Goal: Transaction & Acquisition: Purchase product/service

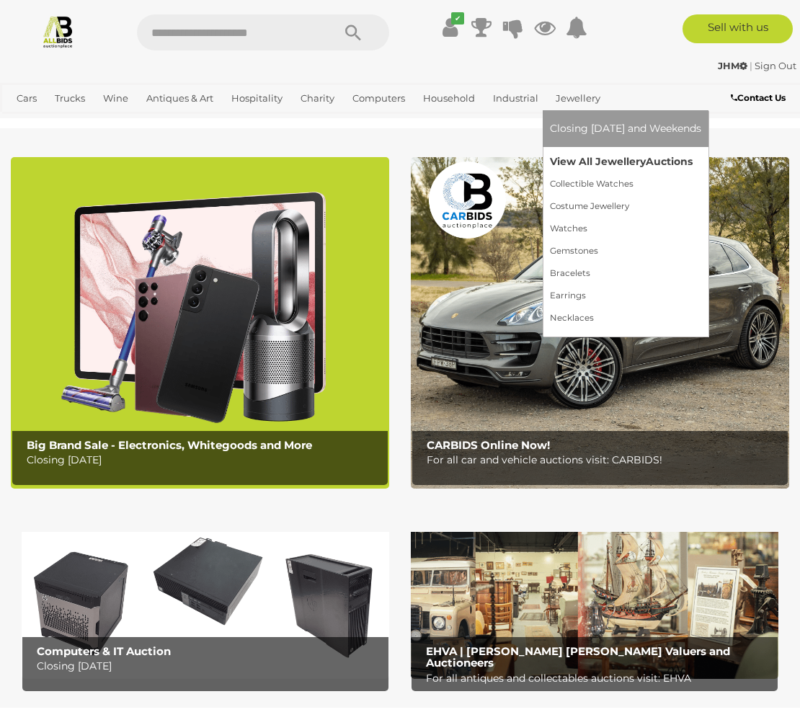
click at [577, 158] on link "View All Jewellery Auctions" at bounding box center [625, 162] width 151 height 22
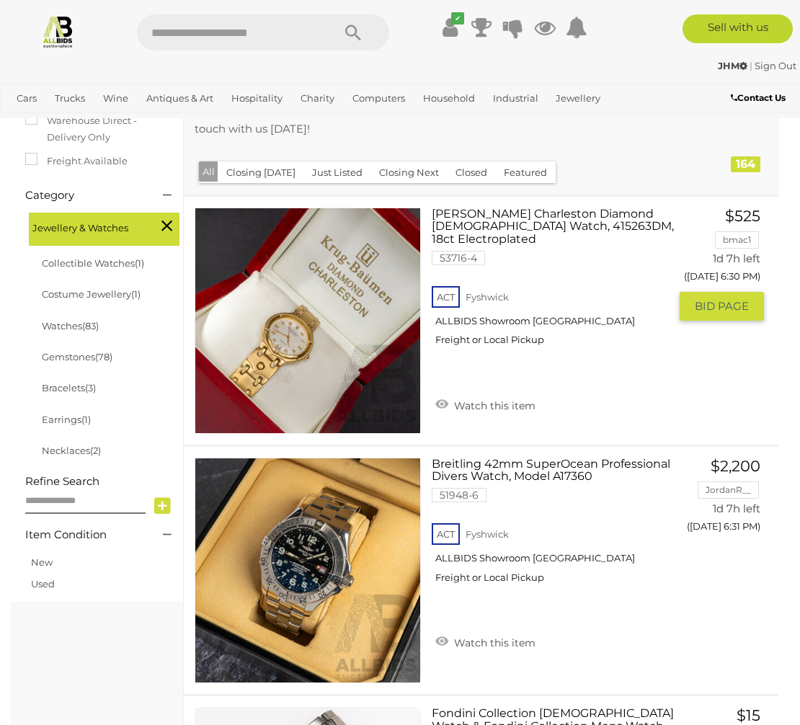
scroll to position [298, 0]
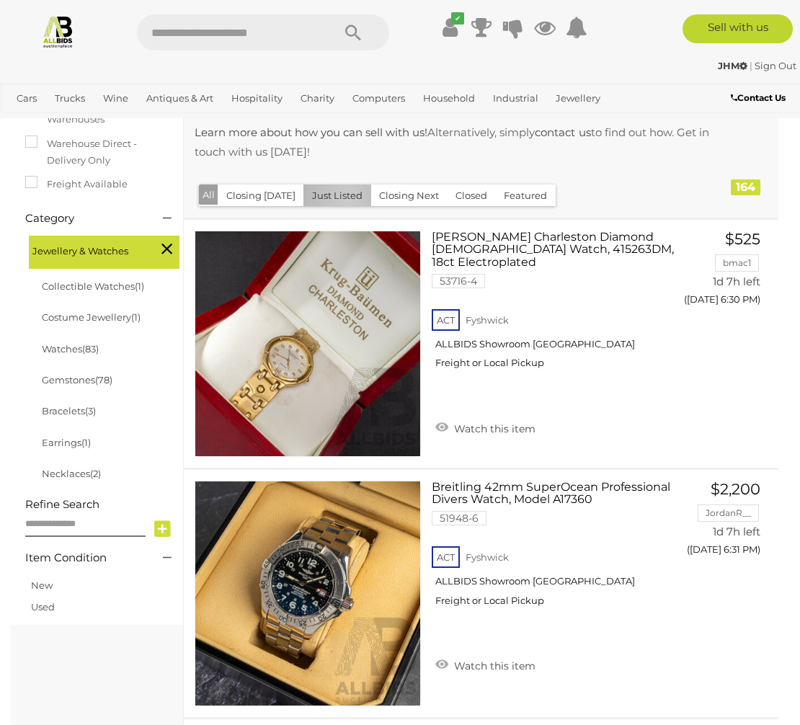
click at [342, 198] on button "Just Listed" at bounding box center [337, 196] width 68 height 22
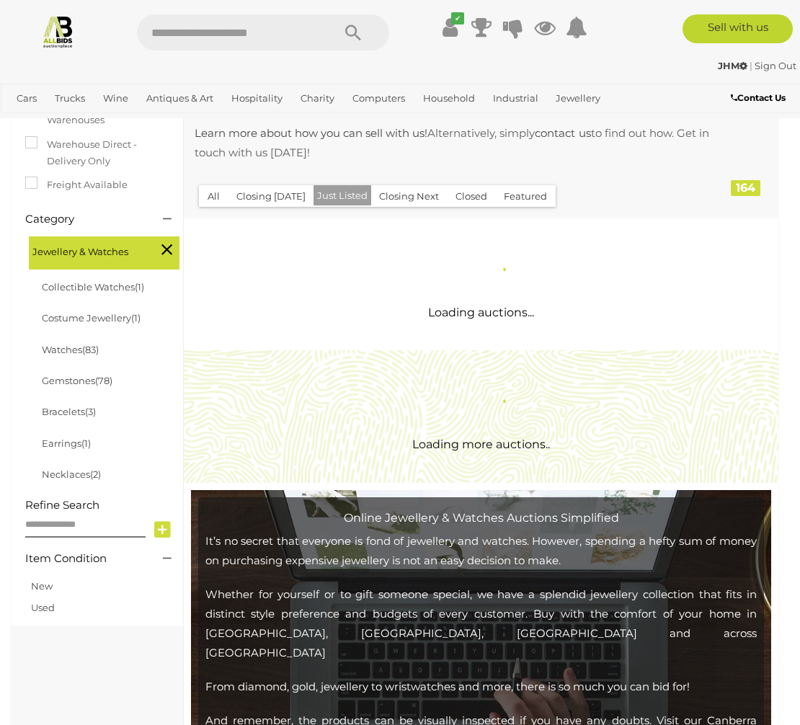
scroll to position [210, 0]
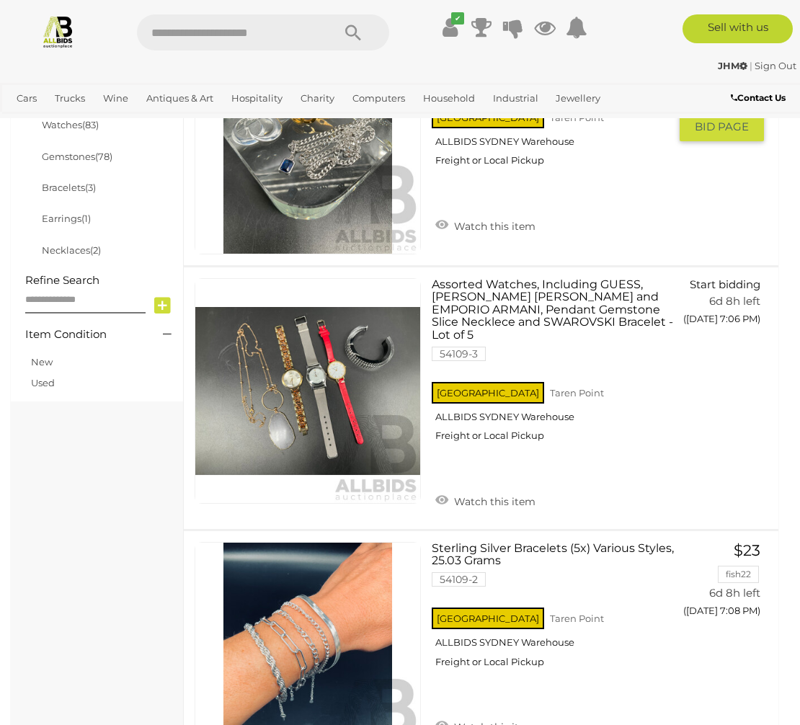
scroll to position [513, 0]
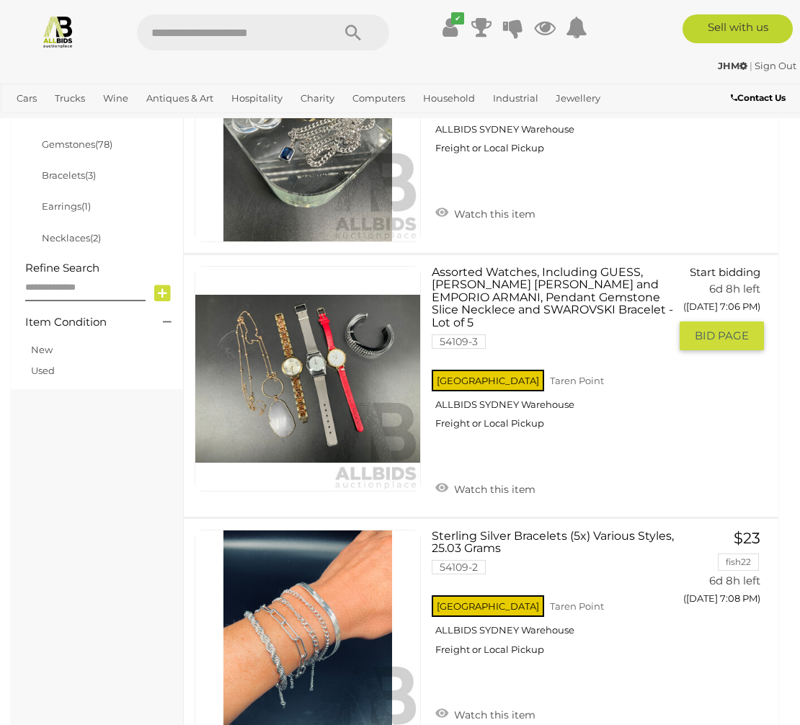
click at [324, 343] on link at bounding box center [308, 379] width 226 height 226
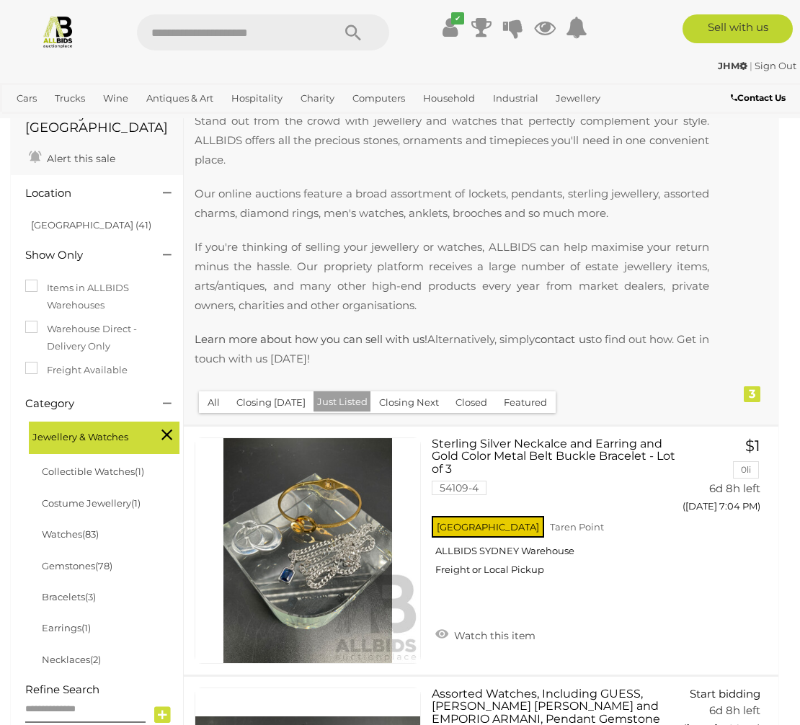
scroll to position [89, 0]
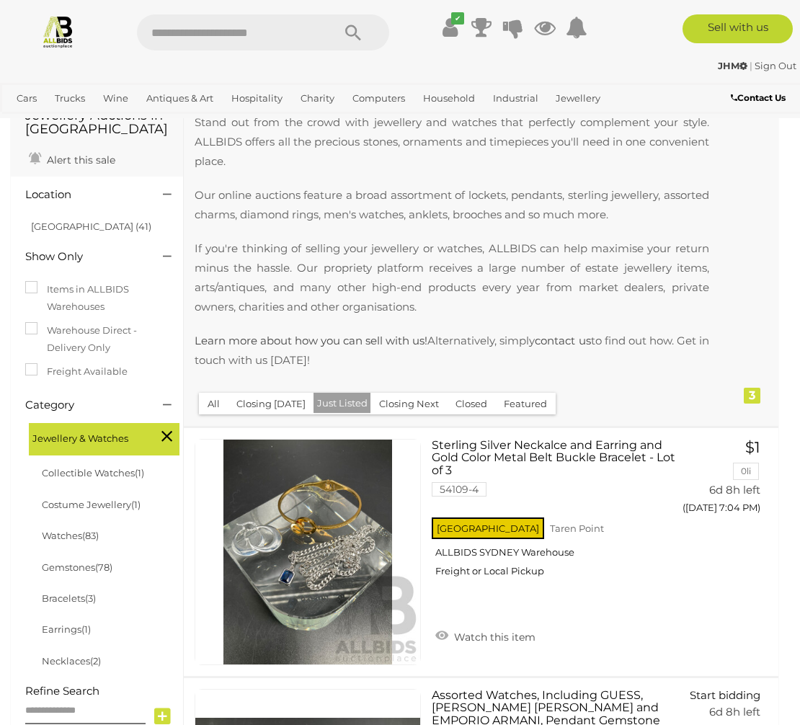
click at [151, 32] on input "text" at bounding box center [227, 32] width 181 height 36
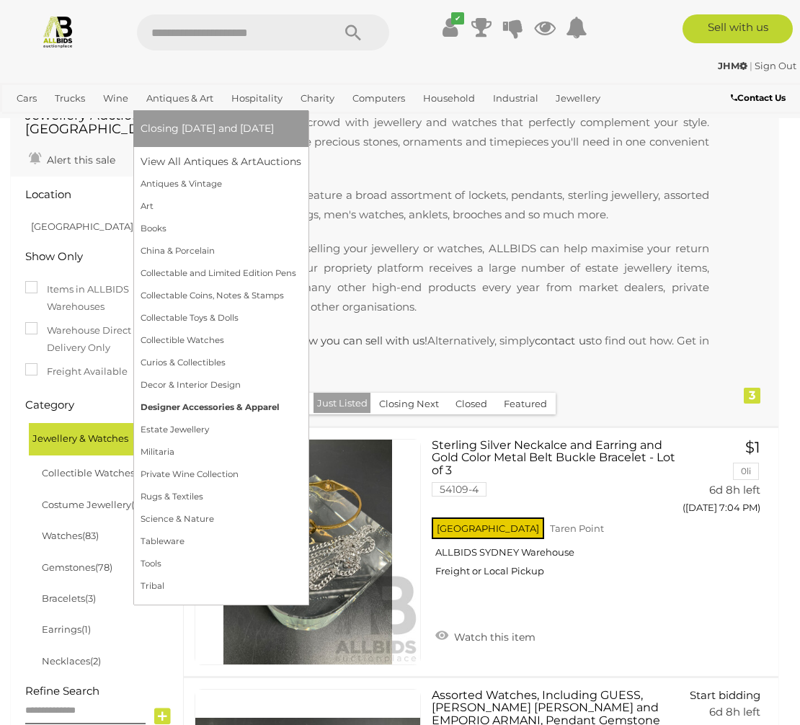
click at [203, 400] on link "Designer Accessories & Apparel" at bounding box center [221, 407] width 161 height 22
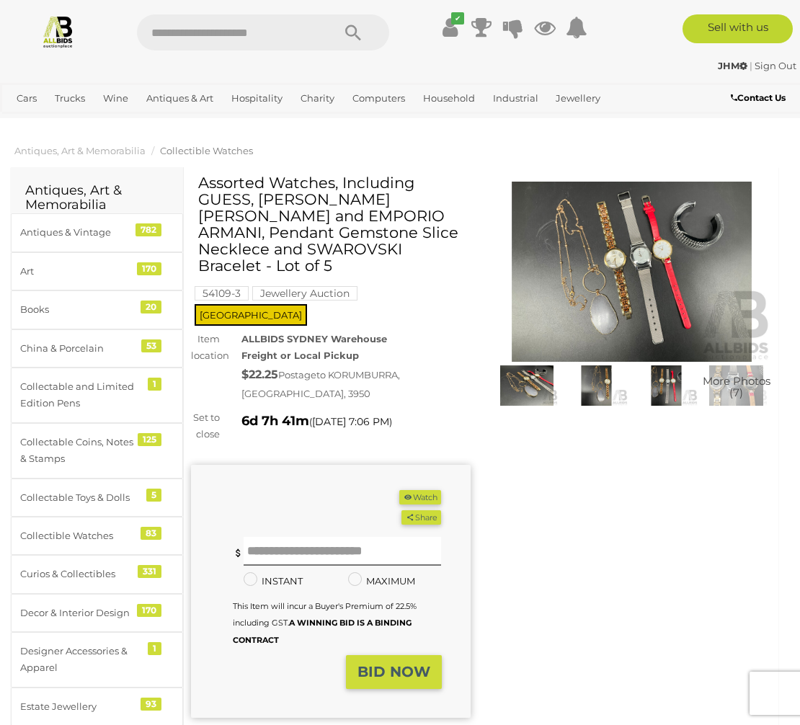
click at [626, 266] on img at bounding box center [632, 272] width 280 height 180
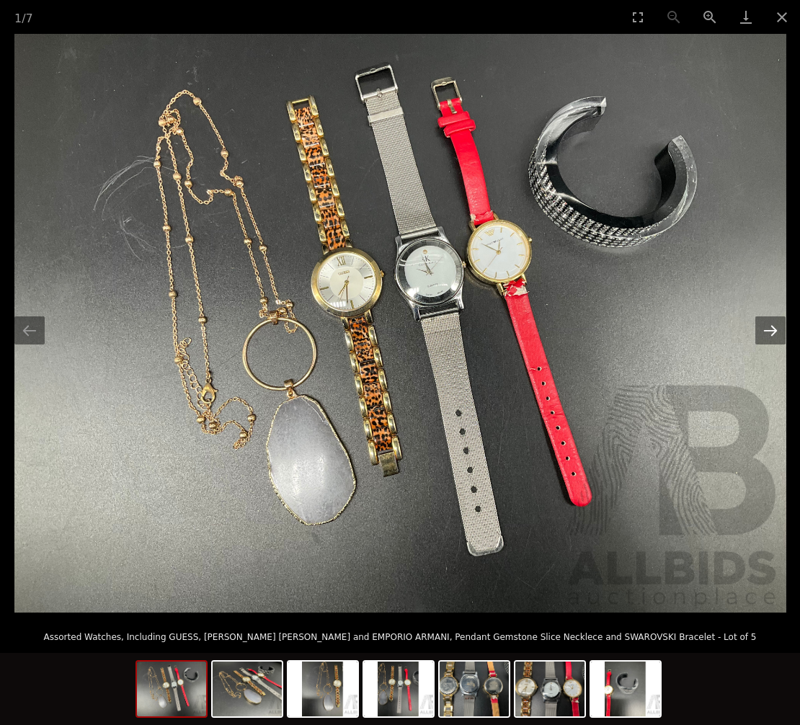
click at [771, 330] on button "Next slide" at bounding box center [770, 330] width 30 height 28
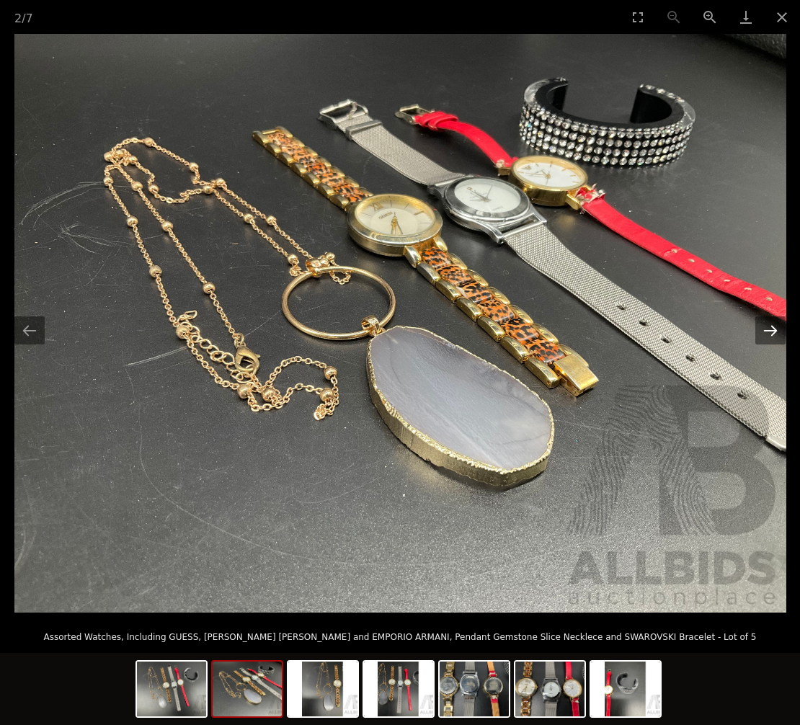
click at [771, 330] on button "Next slide" at bounding box center [770, 330] width 30 height 28
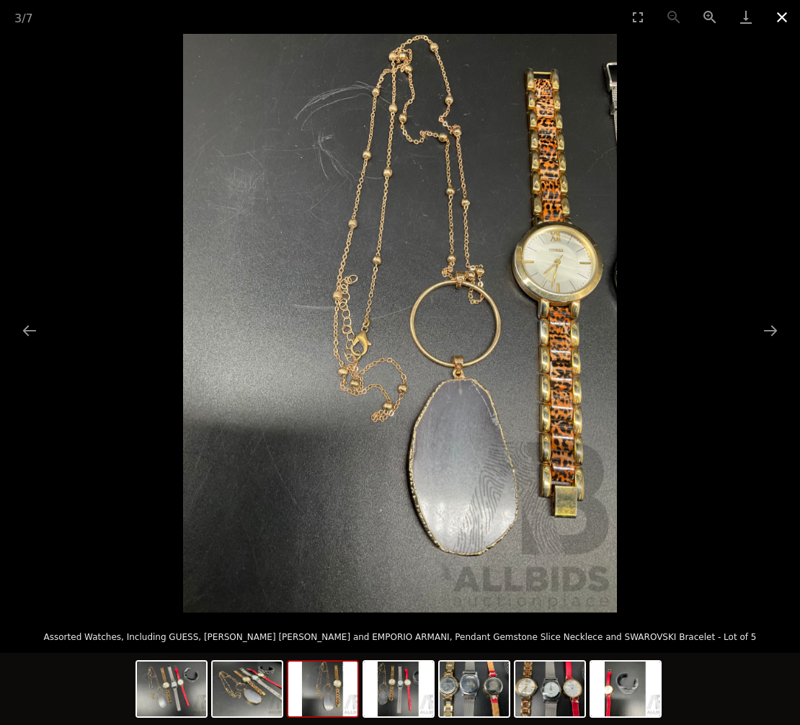
click at [781, 25] on button "Close gallery" at bounding box center [782, 17] width 36 height 34
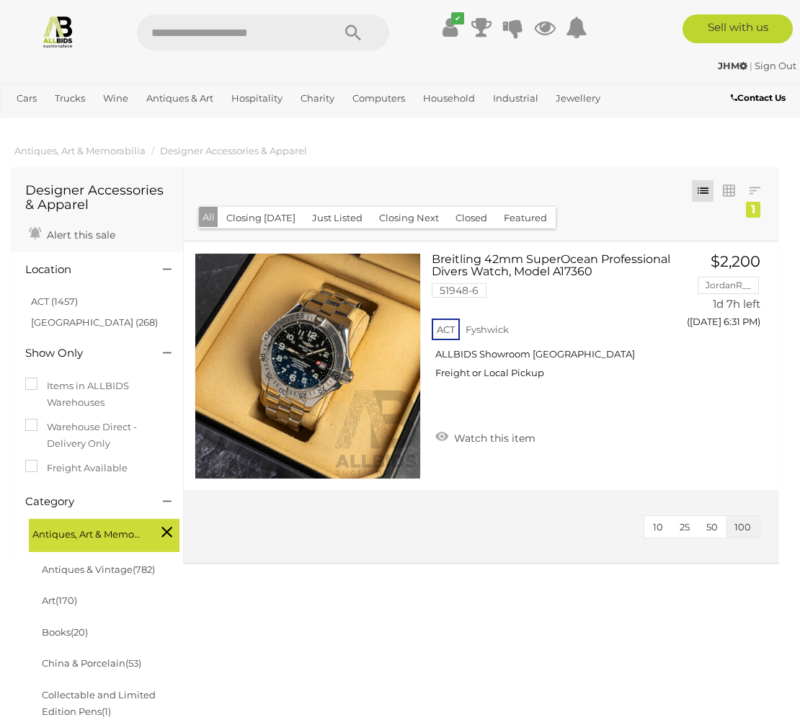
click at [176, 35] on input "text" at bounding box center [227, 32] width 181 height 36
type input "*******"
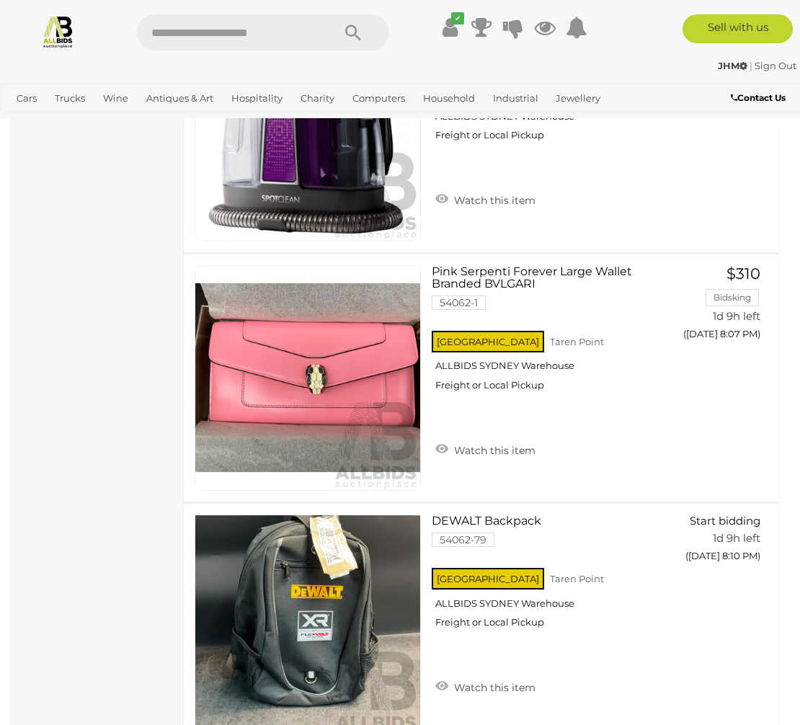
scroll to position [3503, 0]
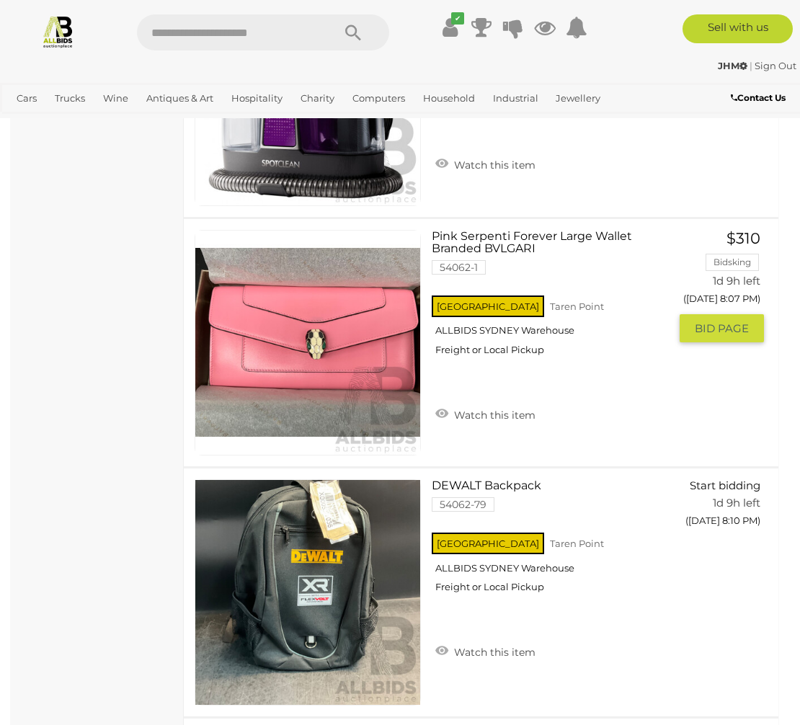
click at [319, 319] on link at bounding box center [308, 343] width 226 height 226
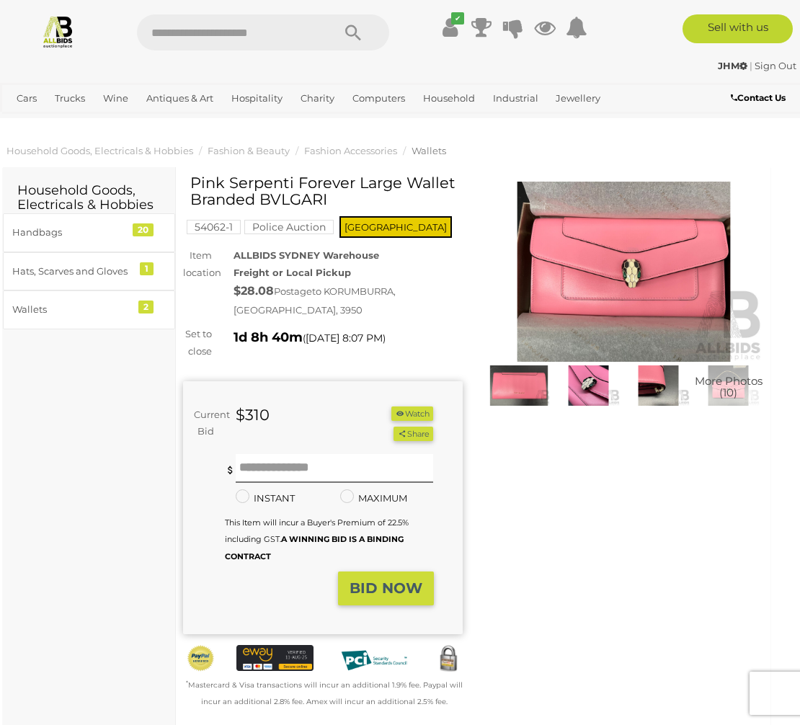
scroll to position [0, 9]
click at [574, 338] on img at bounding box center [624, 272] width 280 height 180
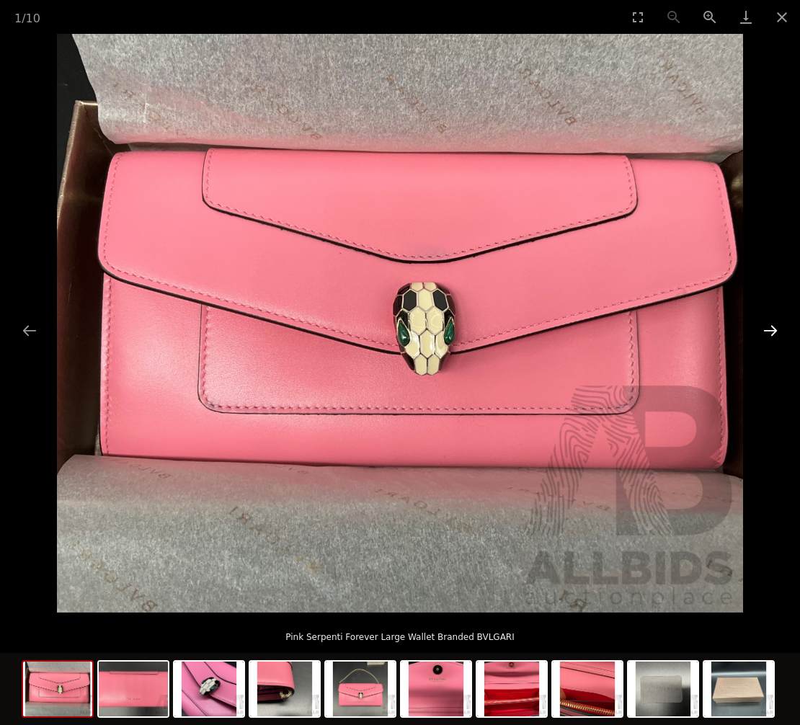
click at [778, 336] on button "Next slide" at bounding box center [770, 330] width 30 height 28
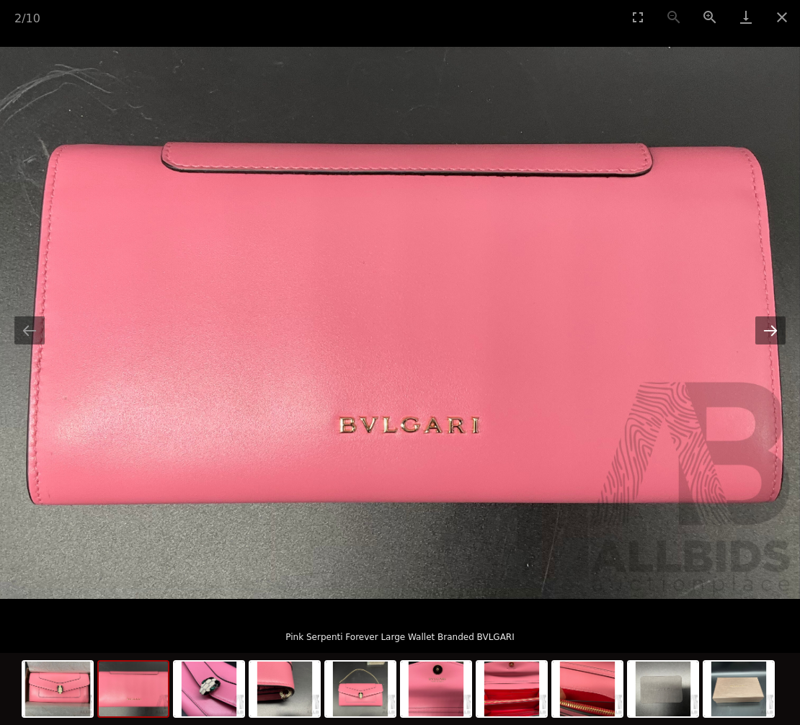
click at [778, 336] on button "Next slide" at bounding box center [770, 330] width 30 height 28
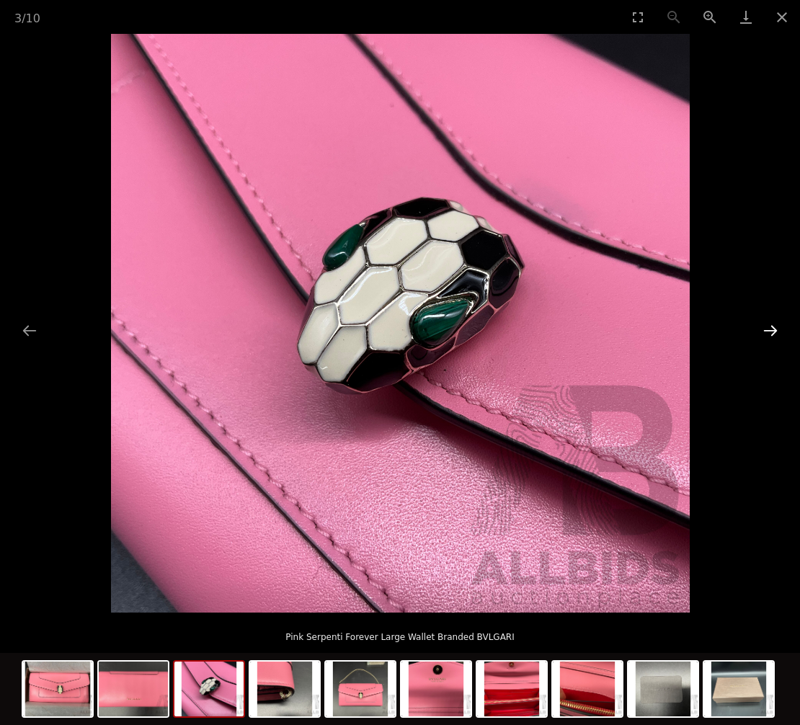
click at [778, 336] on button "Next slide" at bounding box center [770, 330] width 30 height 28
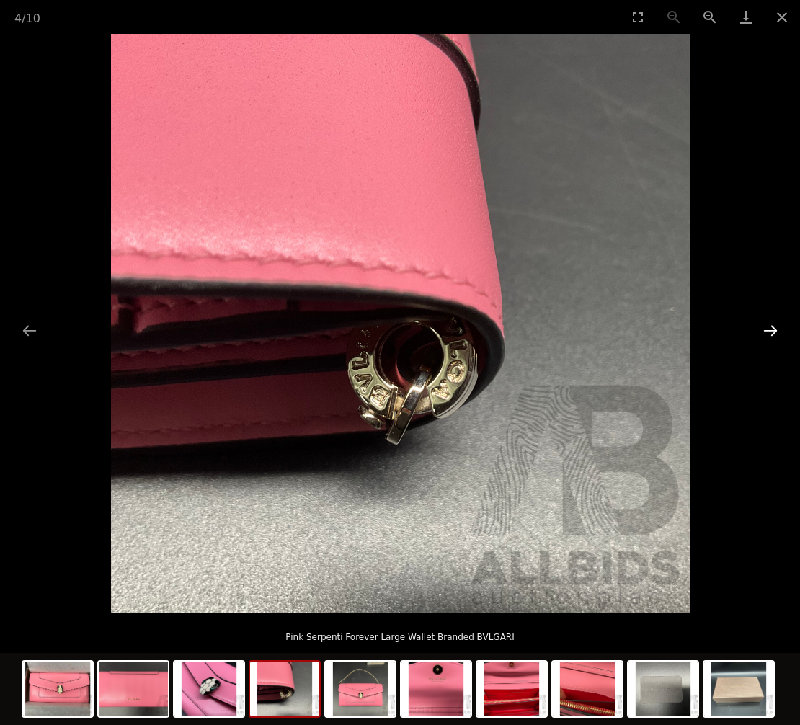
click at [778, 336] on button "Next slide" at bounding box center [770, 330] width 30 height 28
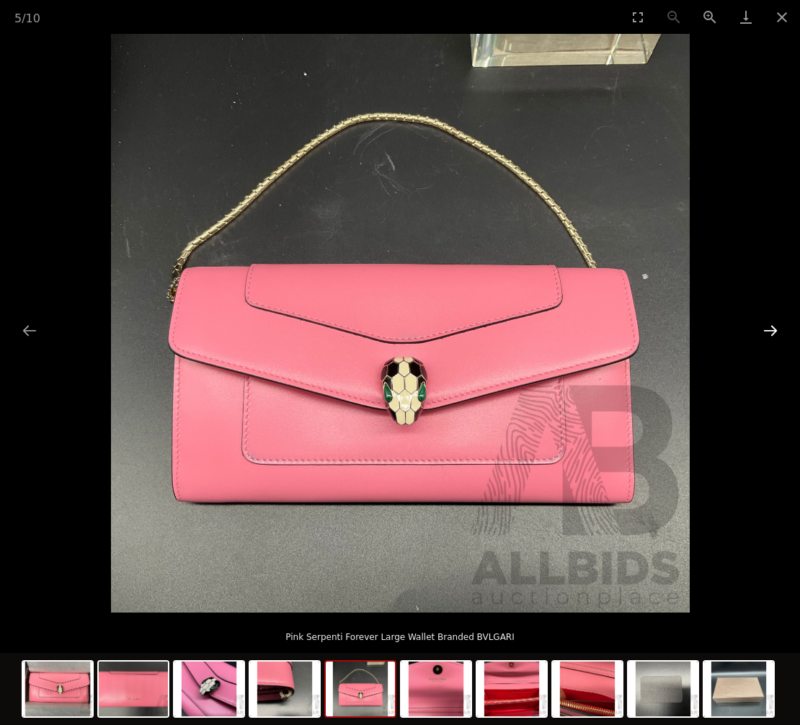
click at [778, 336] on button "Next slide" at bounding box center [770, 330] width 30 height 28
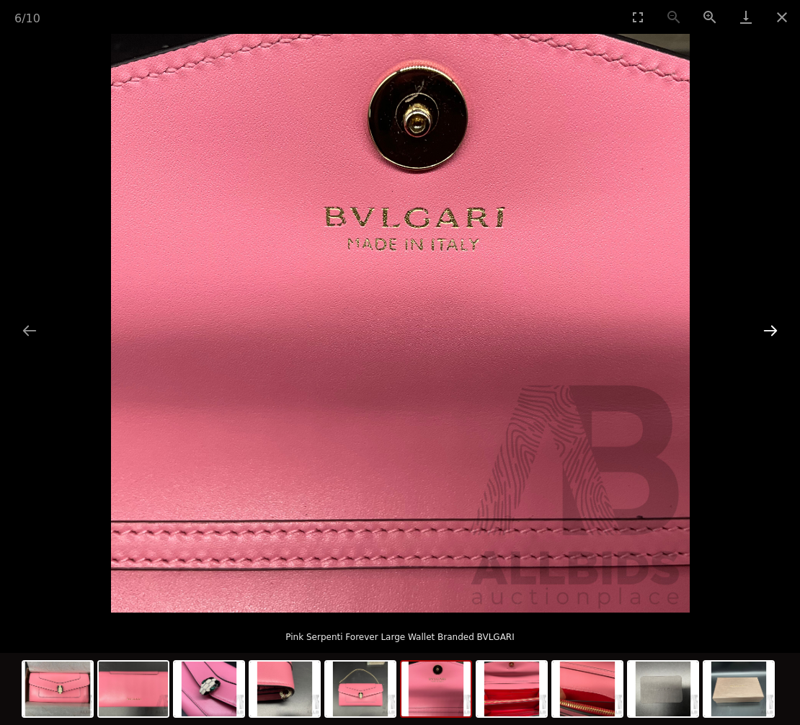
click at [778, 336] on button "Next slide" at bounding box center [770, 330] width 30 height 28
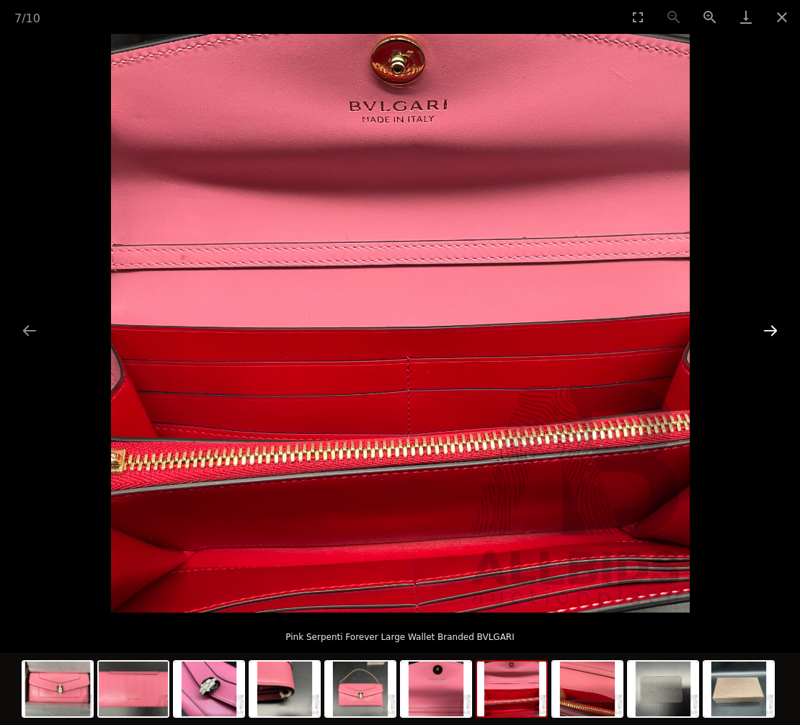
click at [778, 336] on button "Next slide" at bounding box center [770, 330] width 30 height 28
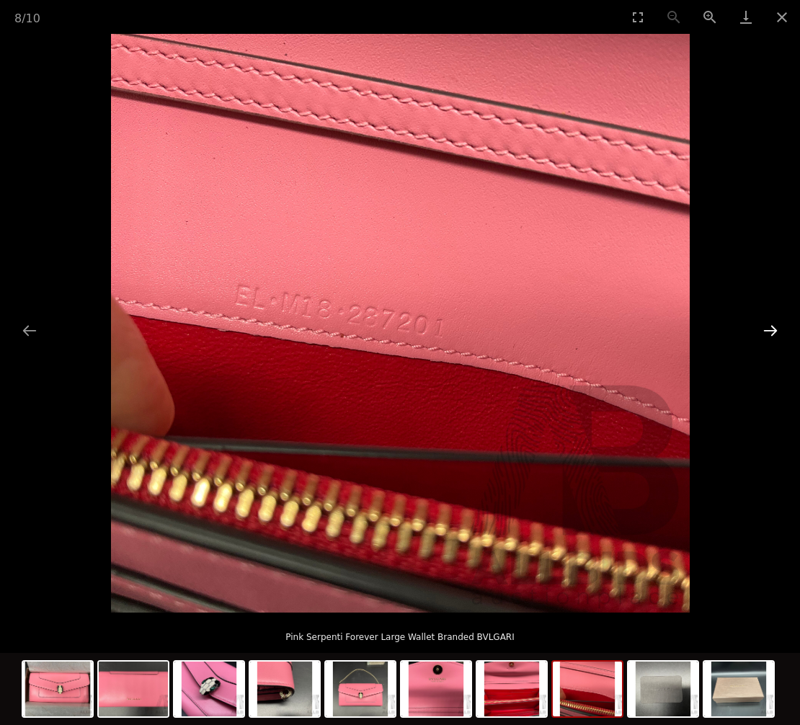
click at [778, 336] on button "Next slide" at bounding box center [770, 330] width 30 height 28
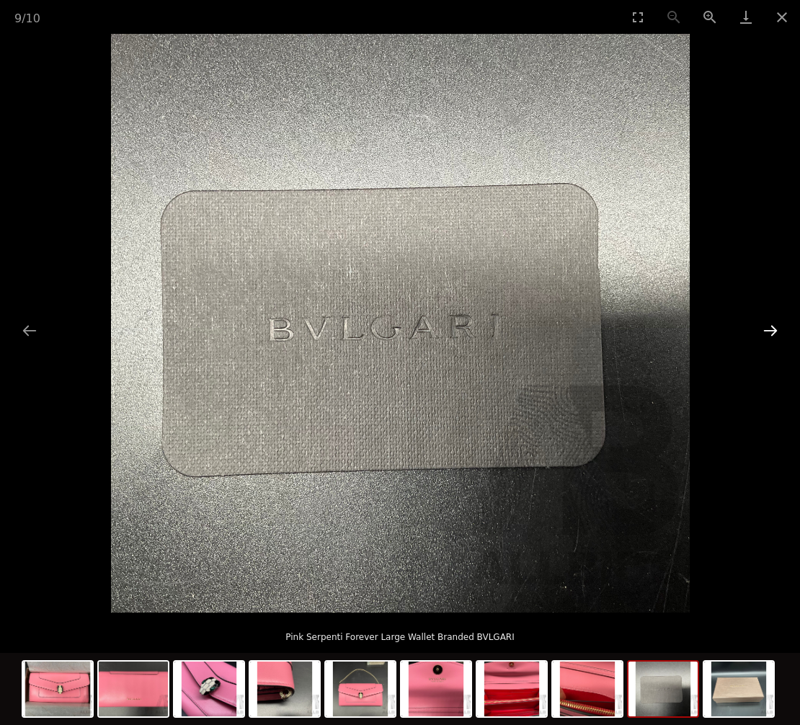
click at [778, 336] on button "Next slide" at bounding box center [770, 330] width 30 height 28
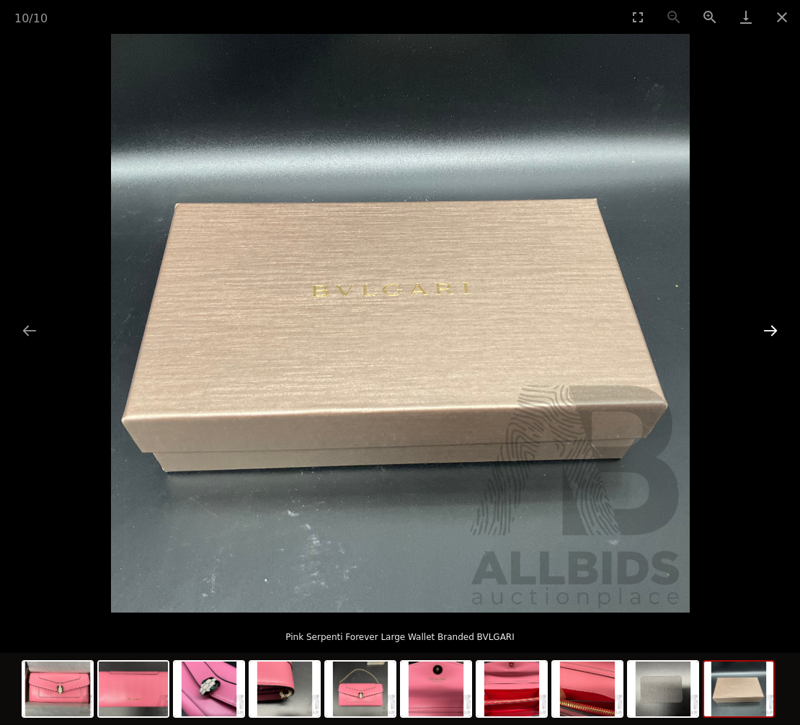
click at [778, 336] on button "Next slide" at bounding box center [770, 330] width 30 height 28
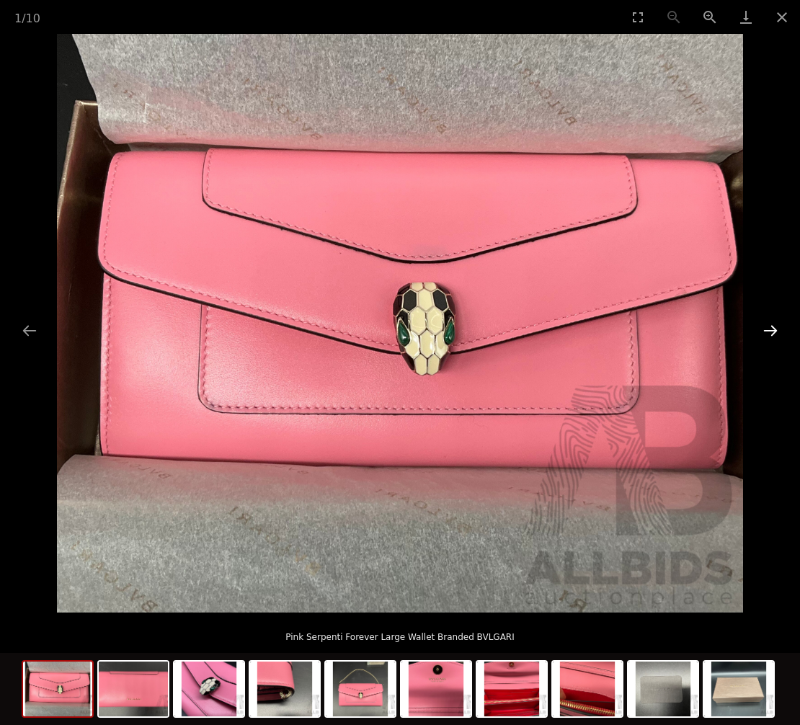
click at [778, 336] on button "Next slide" at bounding box center [770, 330] width 30 height 28
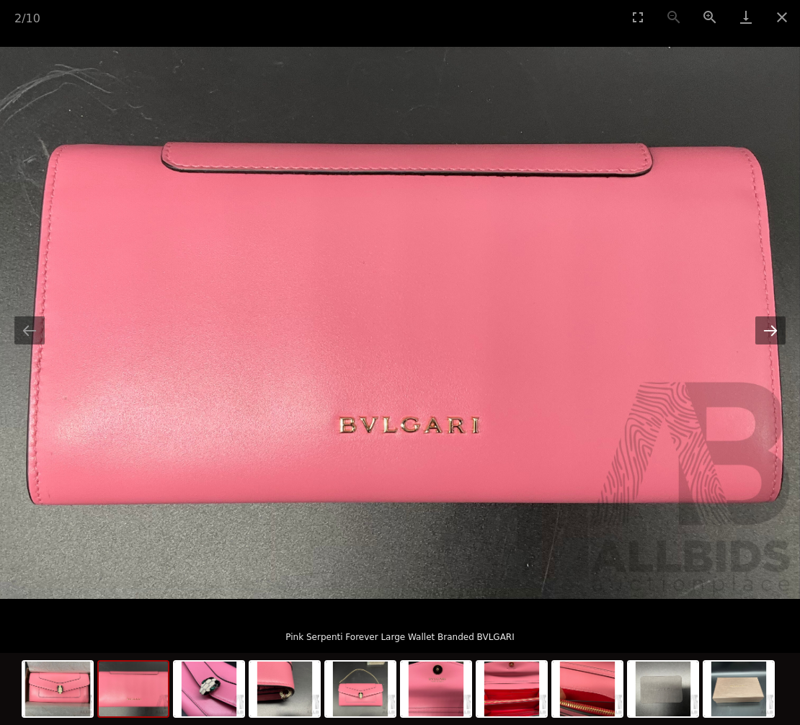
click at [778, 336] on button "Next slide" at bounding box center [770, 330] width 30 height 28
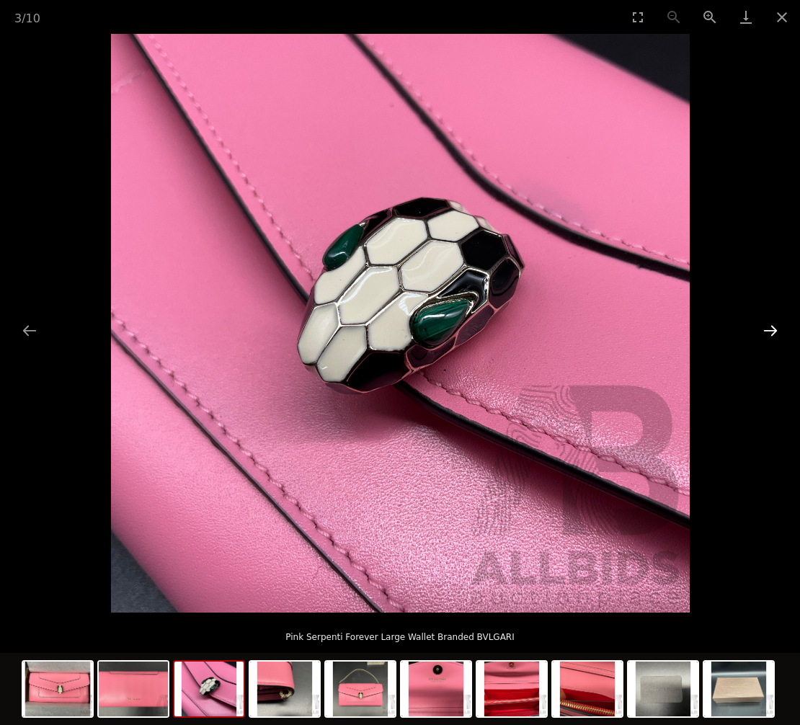
click at [778, 336] on button "Next slide" at bounding box center [770, 330] width 30 height 28
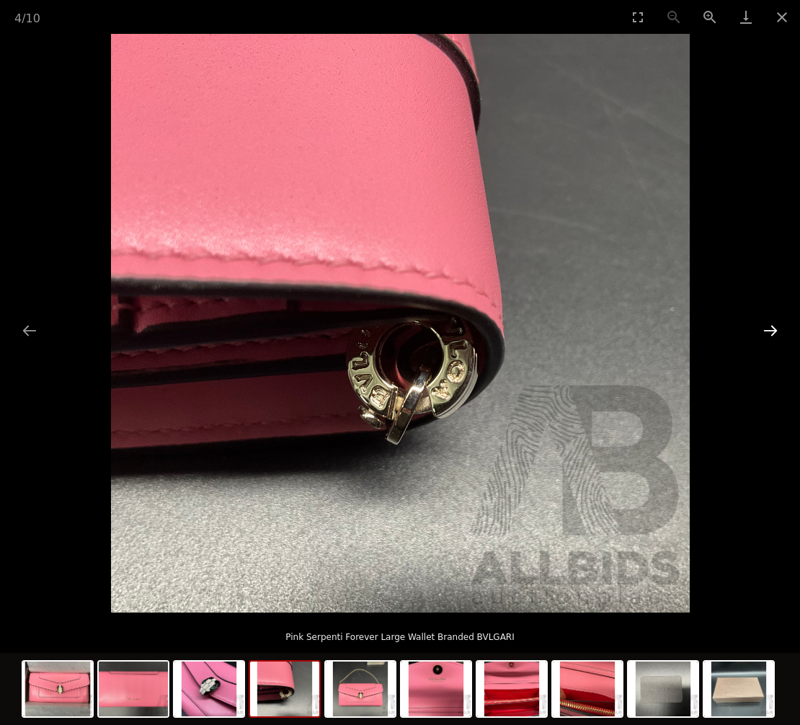
click at [778, 336] on button "Next slide" at bounding box center [770, 330] width 30 height 28
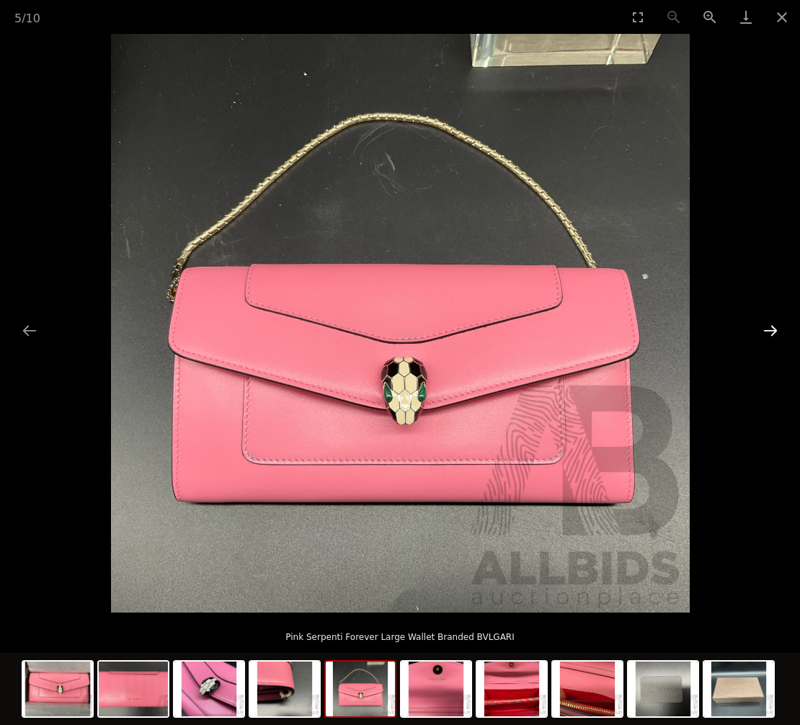
click at [766, 332] on button "Next slide" at bounding box center [770, 330] width 30 height 28
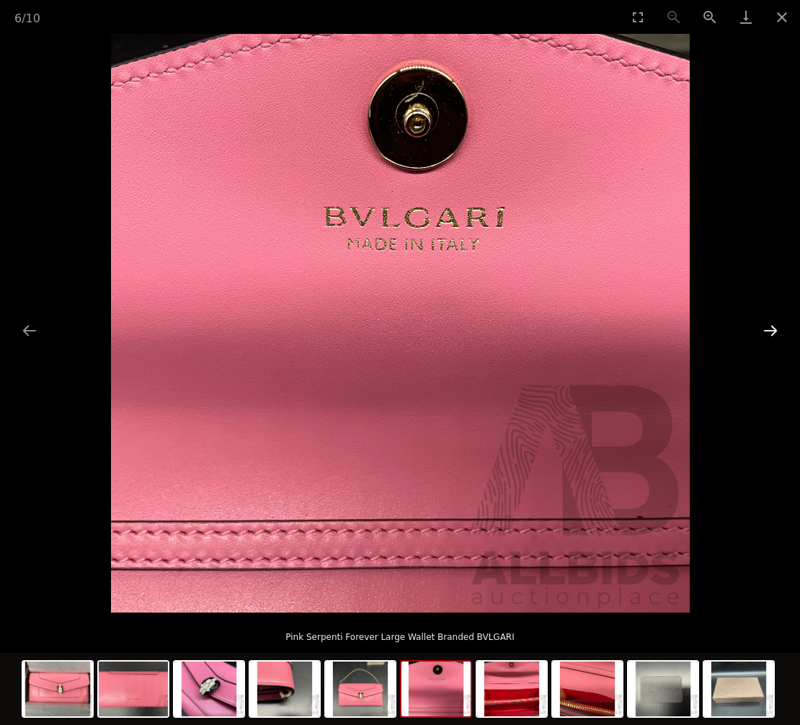
click at [770, 334] on button "Next slide" at bounding box center [770, 330] width 30 height 28
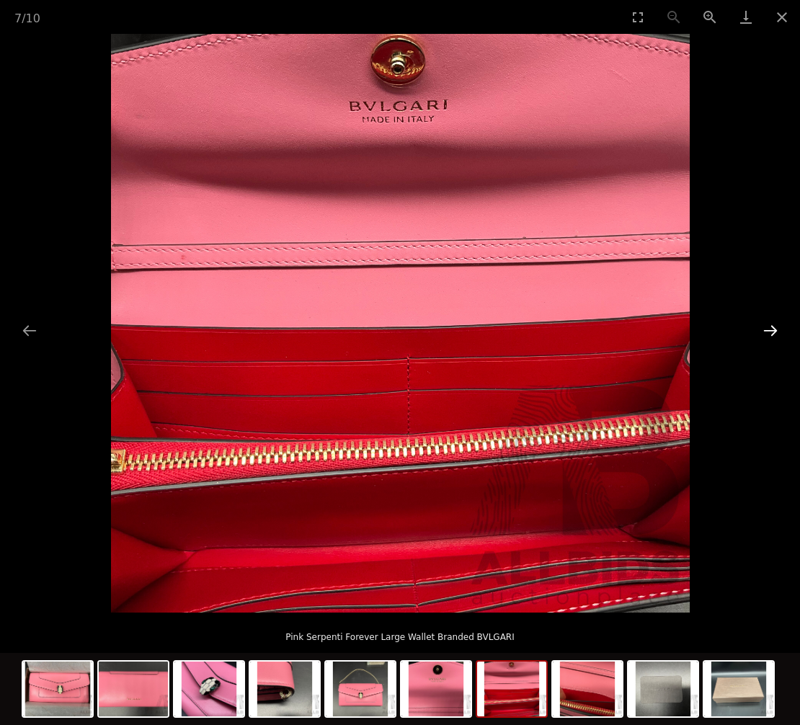
click at [770, 334] on button "Next slide" at bounding box center [770, 330] width 30 height 28
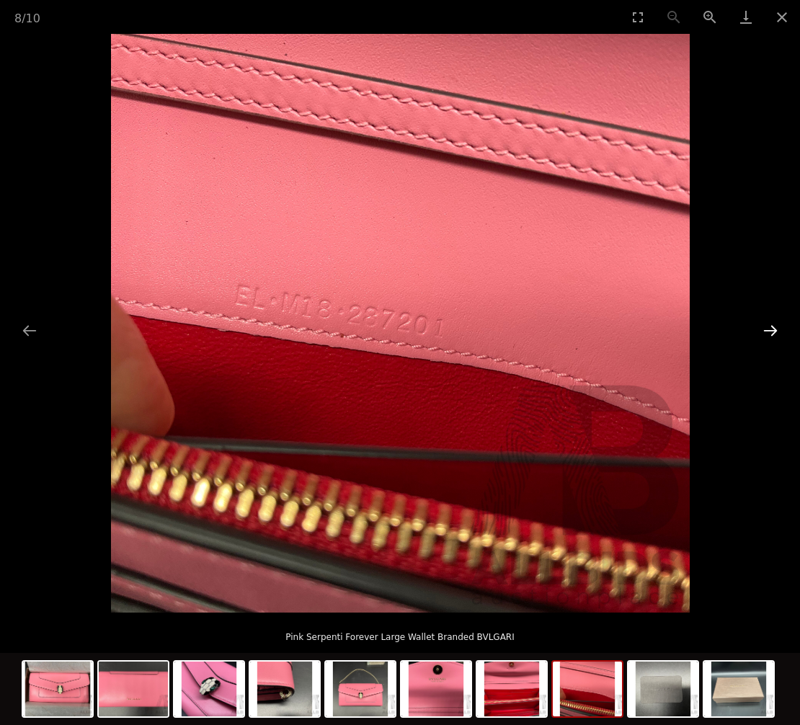
click at [771, 330] on button "Next slide" at bounding box center [770, 330] width 30 height 28
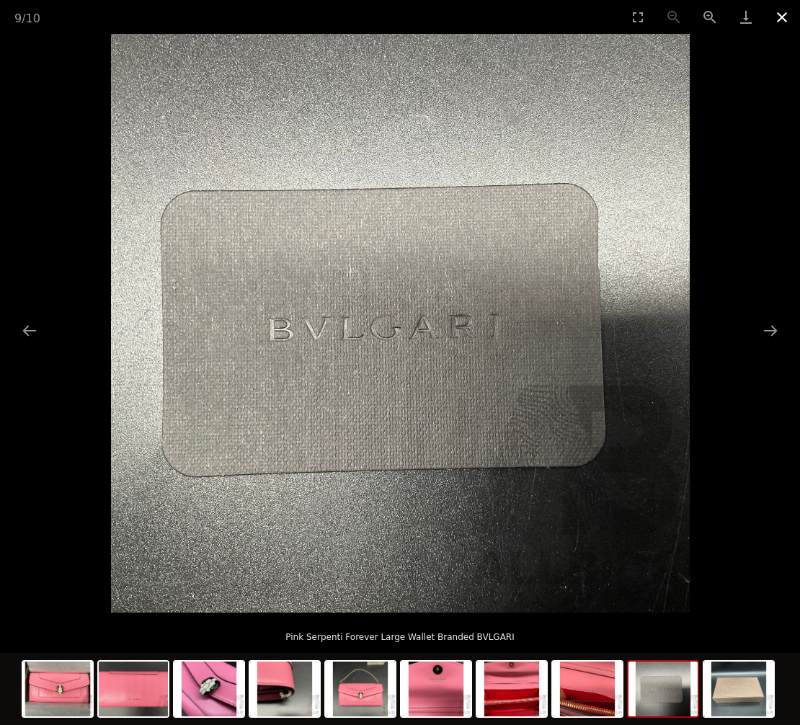
click at [780, 19] on button "Close gallery" at bounding box center [782, 17] width 36 height 34
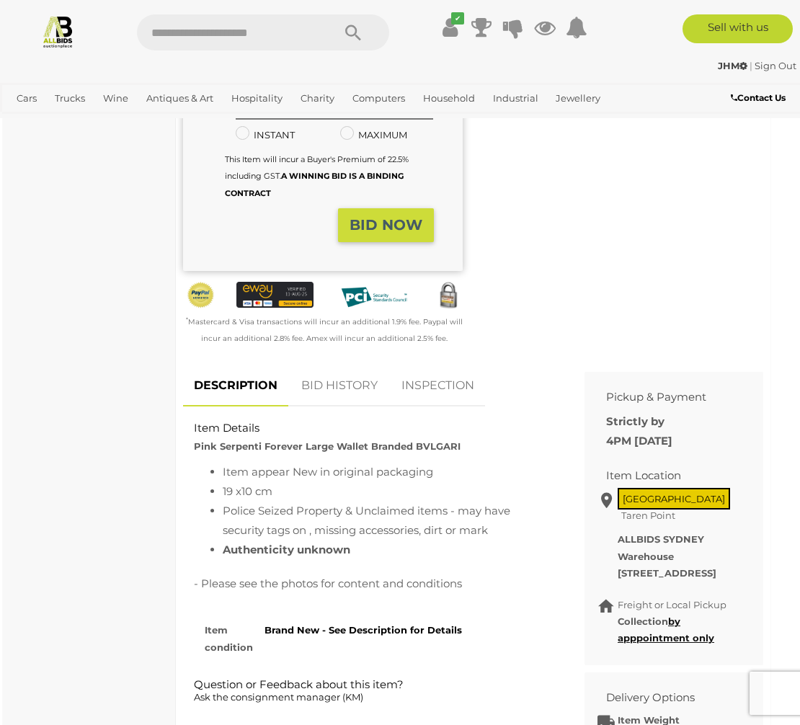
scroll to position [364, 8]
